Goal: Communication & Community: Answer question/provide support

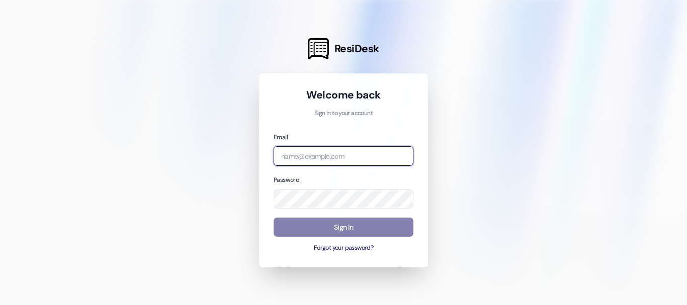
type input "[EMAIL_ADDRESS][DOMAIN_NAME]"
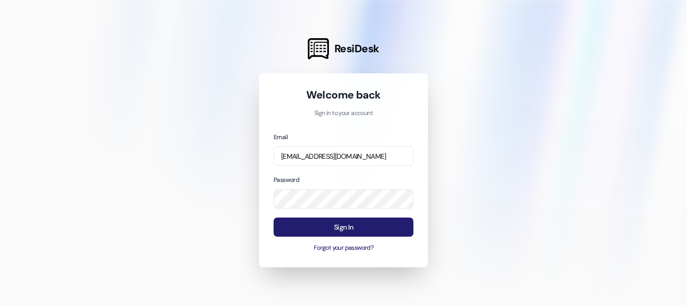
click at [317, 224] on button "Sign In" at bounding box center [344, 228] width 140 height 20
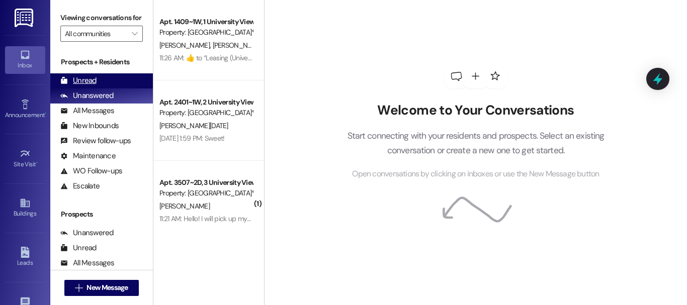
click at [122, 89] on div "Unread (0)" at bounding box center [101, 80] width 103 height 15
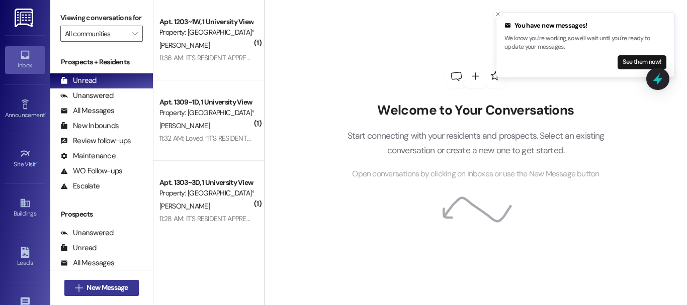
click at [123, 287] on span "New Message" at bounding box center [107, 288] width 41 height 11
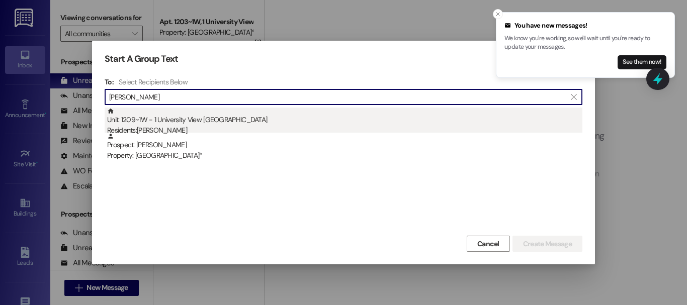
type input "[PERSON_NAME]"
click at [168, 128] on div "Residents: [PERSON_NAME]" at bounding box center [344, 130] width 475 height 11
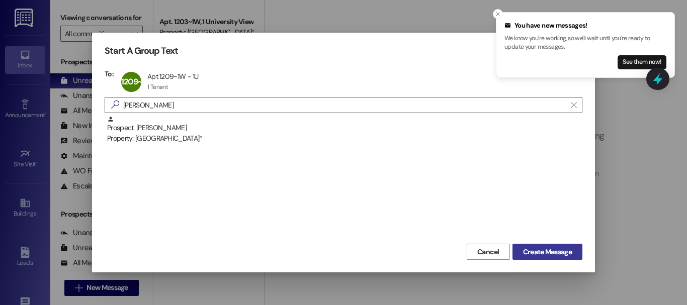
click at [560, 256] on span "Create Message" at bounding box center [547, 252] width 49 height 11
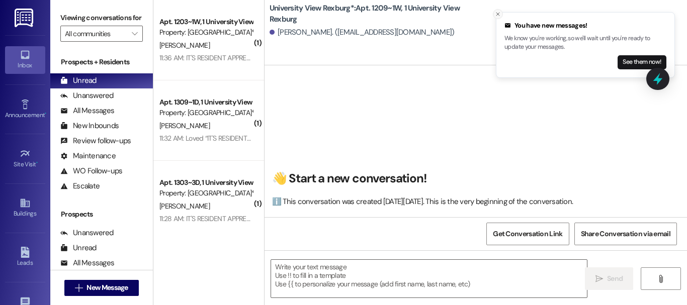
click at [529, 42] on p "We know you're working, so we'll wait until you're ready to update your message…" at bounding box center [585, 43] width 162 height 18
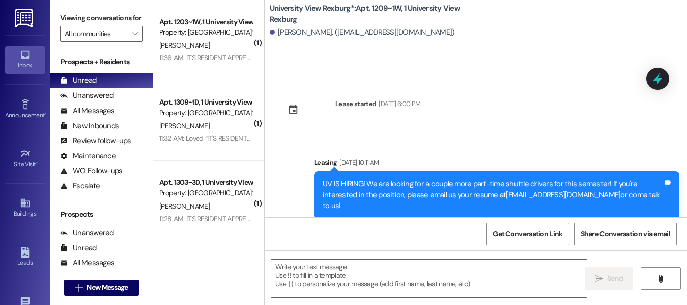
scroll to position [1132, 0]
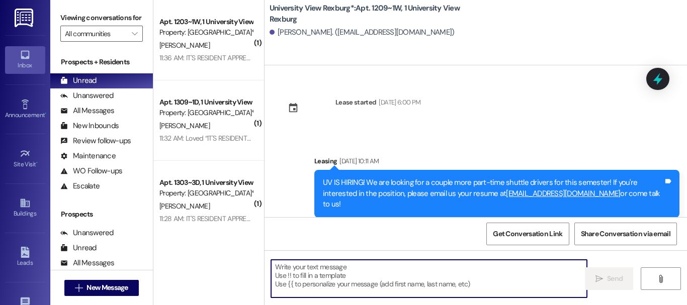
click at [362, 270] on textarea at bounding box center [429, 279] width 316 height 38
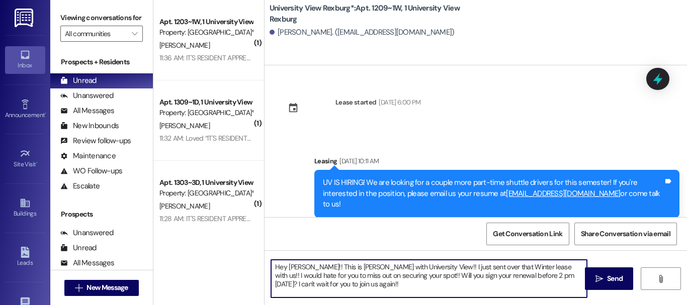
click at [348, 274] on textarea "Hey [PERSON_NAME]!! This is [PERSON_NAME] with University View!! I just sent ov…" at bounding box center [429, 279] width 316 height 38
type textarea "Hey [PERSON_NAME]!! This is [PERSON_NAME] with University View!! I just sent ov…"
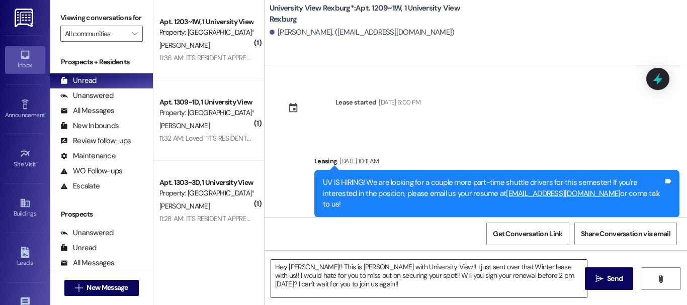
drag, startPoint x: 598, startPoint y: 279, endPoint x: 310, endPoint y: 285, distance: 288.7
click at [310, 285] on textarea "Hey [PERSON_NAME]!! This is [PERSON_NAME] with University View!! I just sent ov…" at bounding box center [429, 279] width 316 height 38
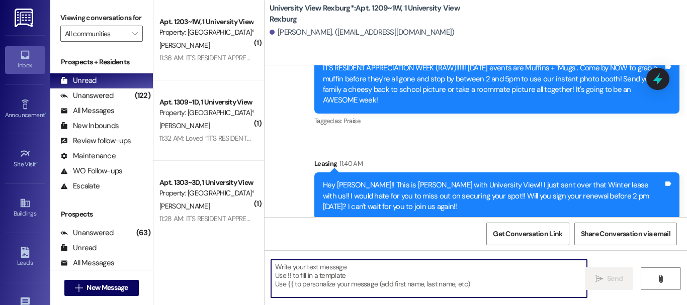
scroll to position [2, 0]
click at [78, 101] on div "Unanswered" at bounding box center [86, 96] width 53 height 11
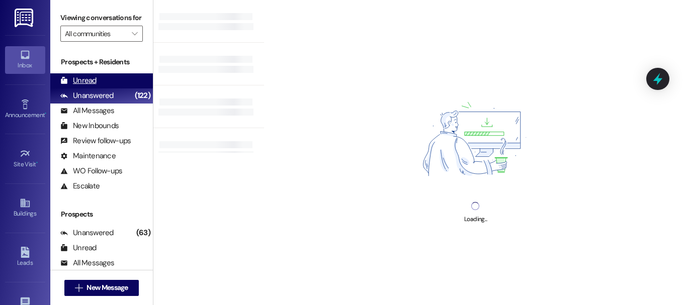
click at [93, 86] on div "Unread" at bounding box center [78, 80] width 36 height 11
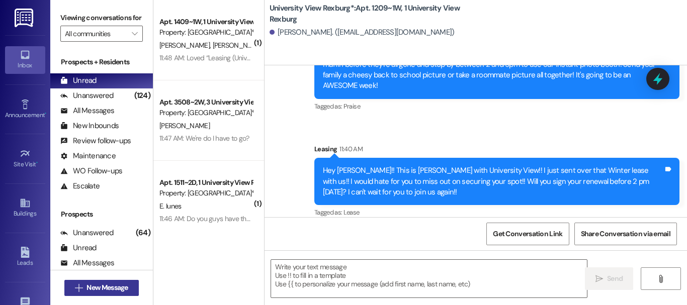
click at [93, 285] on span "New Message" at bounding box center [107, 288] width 41 height 11
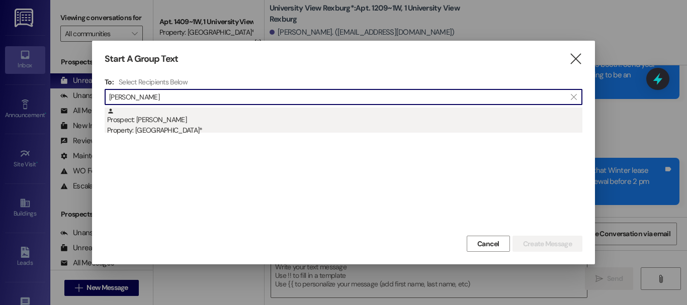
type input "[PERSON_NAME]"
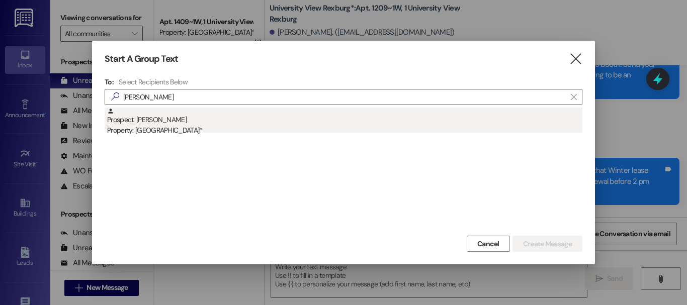
click at [224, 126] on div "Property: [GEOGRAPHIC_DATA]*" at bounding box center [344, 130] width 475 height 11
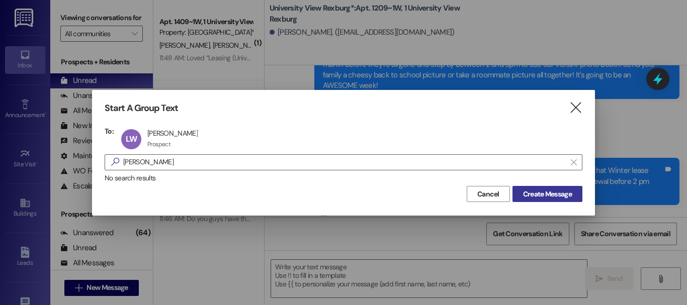
click at [531, 190] on span "Create Message" at bounding box center [547, 194] width 49 height 11
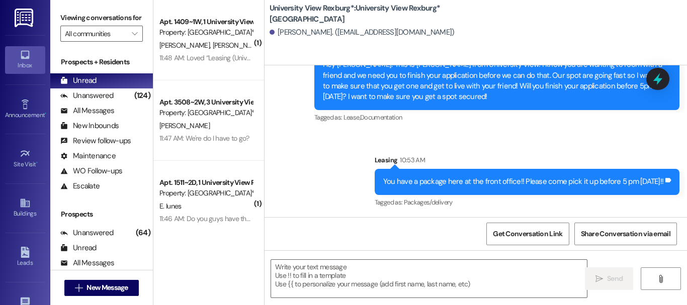
scroll to position [0, 0]
click at [384, 275] on textarea at bounding box center [429, 279] width 316 height 38
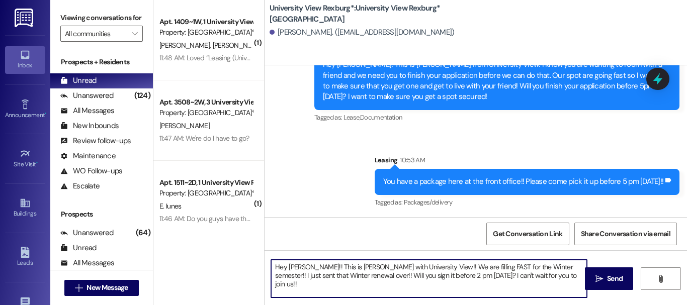
click at [385, 275] on textarea "Hey [PERSON_NAME]!! This is [PERSON_NAME] with University View!! We are filling…" at bounding box center [429, 279] width 316 height 38
type textarea "Hey [PERSON_NAME]!! This is [PERSON_NAME] with University View!! We are filling…"
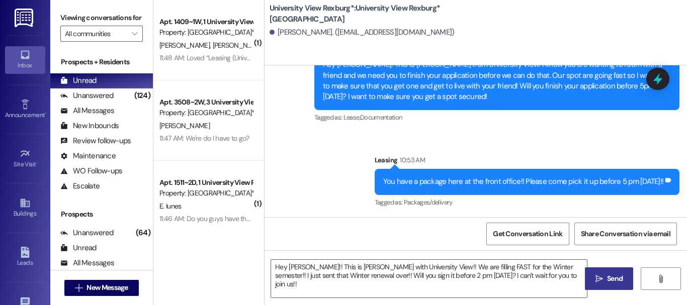
drag, startPoint x: 608, startPoint y: 273, endPoint x: 611, endPoint y: 287, distance: 14.4
click at [611, 287] on button " Send" at bounding box center [609, 279] width 49 height 23
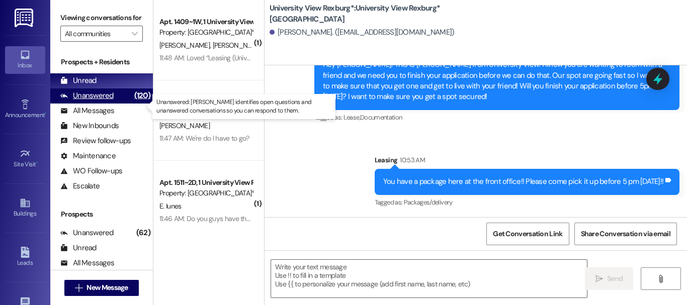
click at [92, 101] on div "Unanswered" at bounding box center [86, 96] width 53 height 11
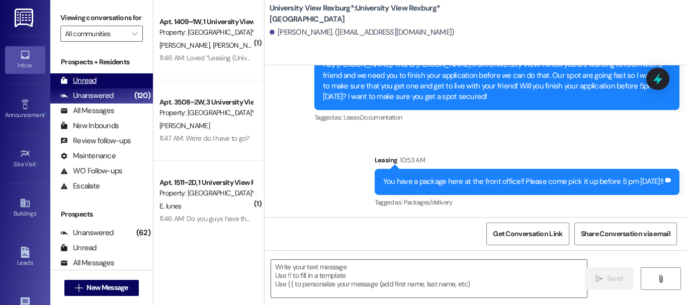
click at [89, 86] on div "Unread" at bounding box center [78, 80] width 36 height 11
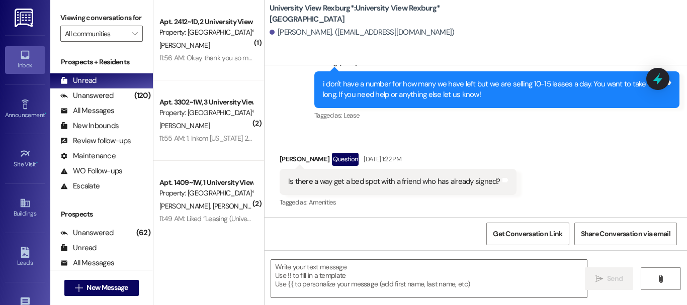
scroll to position [376, 0]
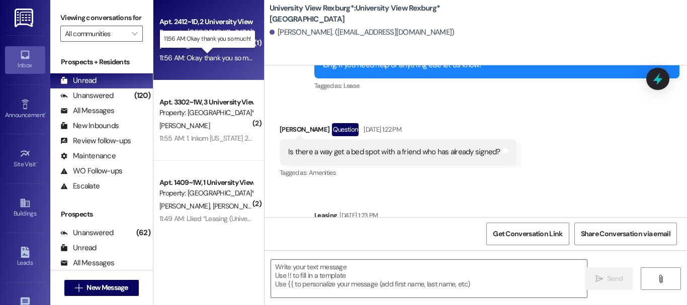
click at [206, 56] on div "11:56 AM: Okay thank you so much! 11:56 AM: Okay thank you so much!" at bounding box center [210, 57] width 102 height 9
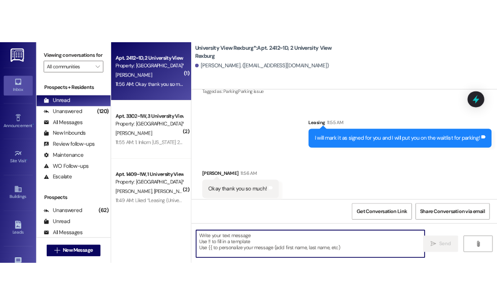
scroll to position [1778, 0]
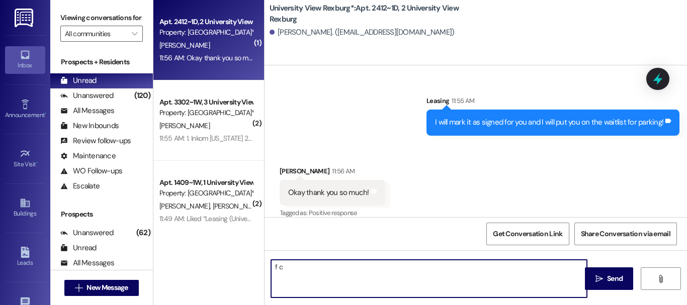
type textarea "f c"
click at [334, 284] on textarea "f c" at bounding box center [429, 279] width 316 height 38
type textarea "Of course!!"
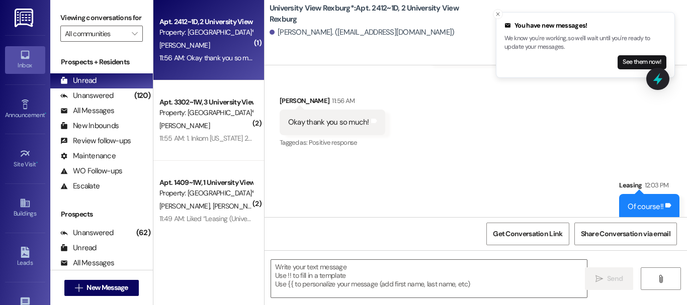
scroll to position [8, 0]
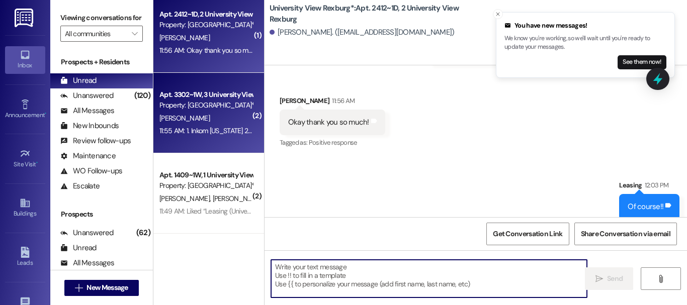
click at [212, 110] on div "Apt. 3302~1W, 3 [GEOGRAPHIC_DATA] Property: [GEOGRAPHIC_DATA]*" at bounding box center [205, 101] width 95 height 24
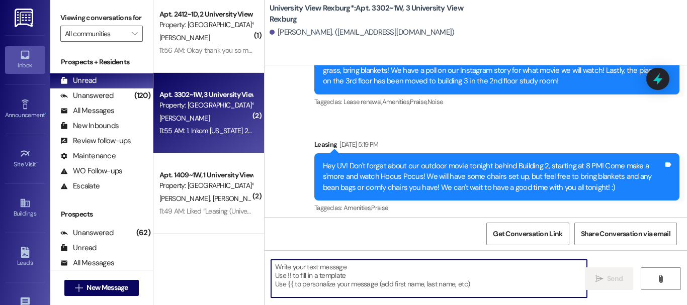
click at [326, 277] on textarea at bounding box center [429, 279] width 316 height 38
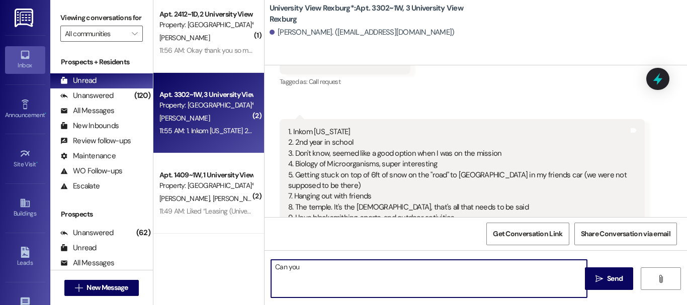
scroll to position [21097, 0]
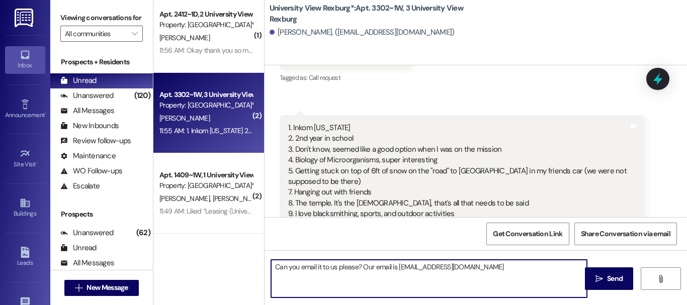
type textarea "Can you email it to us please? Our email is [EMAIL_ADDRESS][DOMAIN_NAME]!"
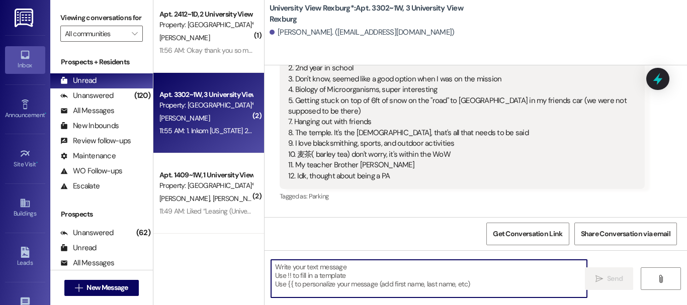
scroll to position [2, 0]
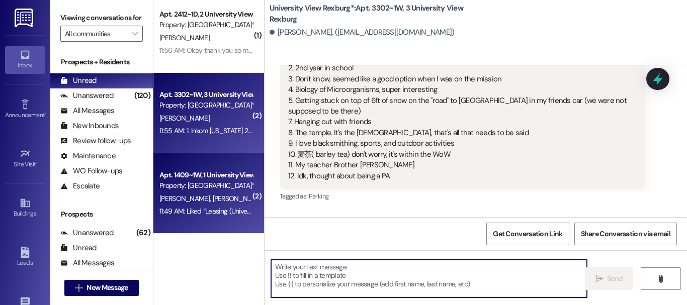
click at [194, 196] on span "[PERSON_NAME]" at bounding box center [185, 198] width 53 height 9
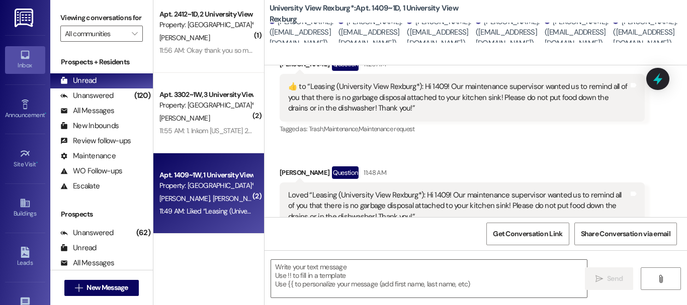
scroll to position [688, 0]
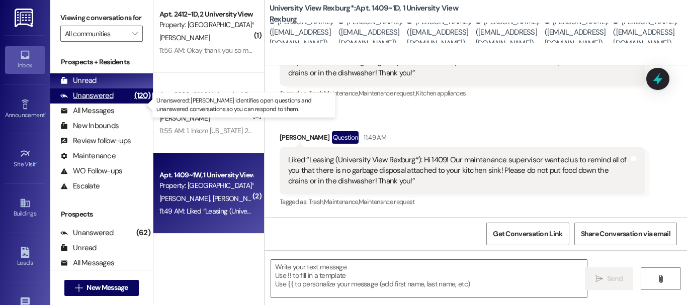
click at [120, 103] on div "Unanswered (120)" at bounding box center [101, 96] width 103 height 15
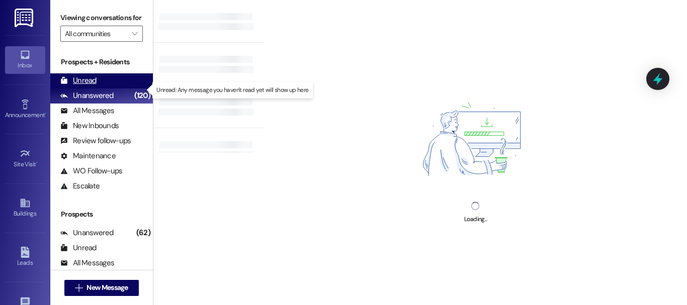
click at [112, 89] on div "Unread (0)" at bounding box center [101, 80] width 103 height 15
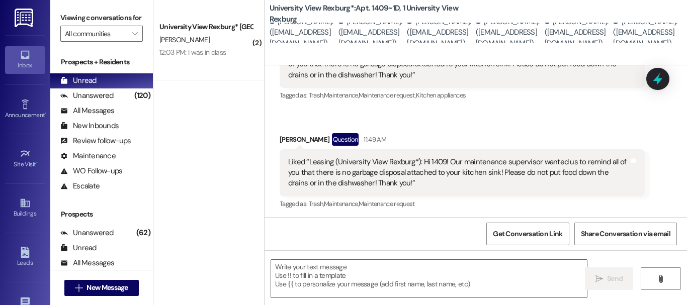
scroll to position [687, 0]
click at [218, 160] on div "( 2 ) University View Rexburg* Prospect [PERSON_NAME] 12:03 PM: I was in class …" at bounding box center [208, 117] width 111 height 234
